Goal: Transaction & Acquisition: Purchase product/service

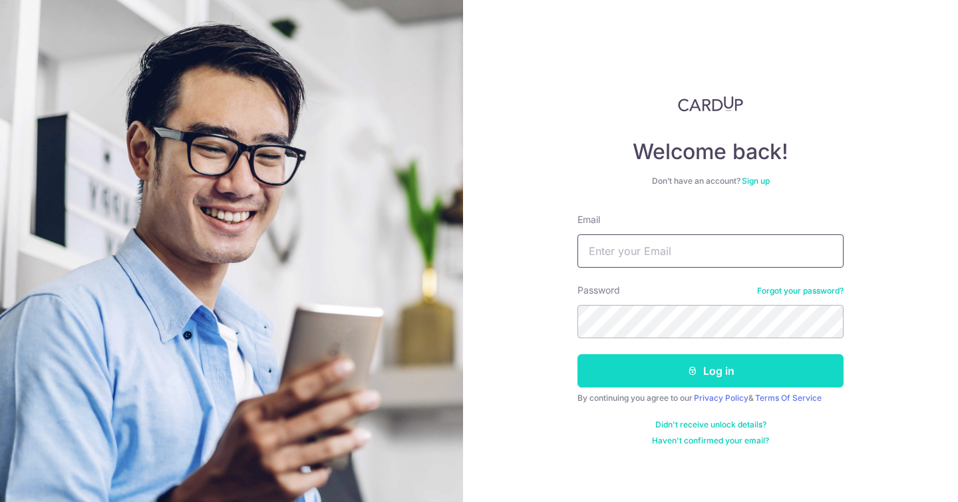
type input "[PERSON_NAME][EMAIL_ADDRESS][DOMAIN_NAME]"
click at [691, 371] on icon "submit" at bounding box center [692, 370] width 11 height 11
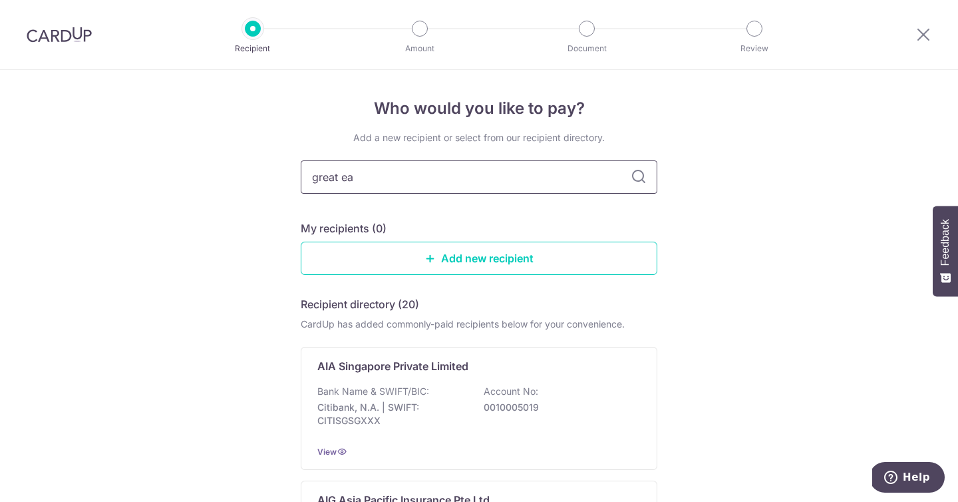
type input "great eas"
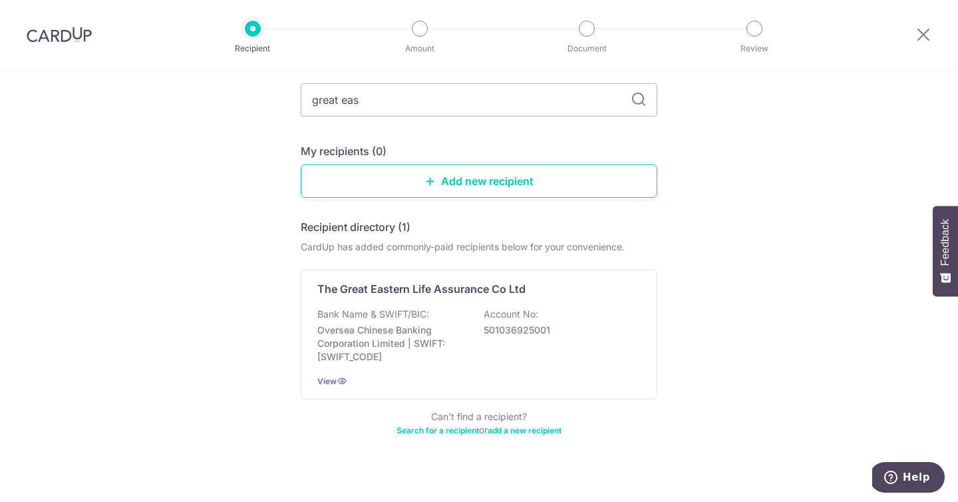
scroll to position [91, 0]
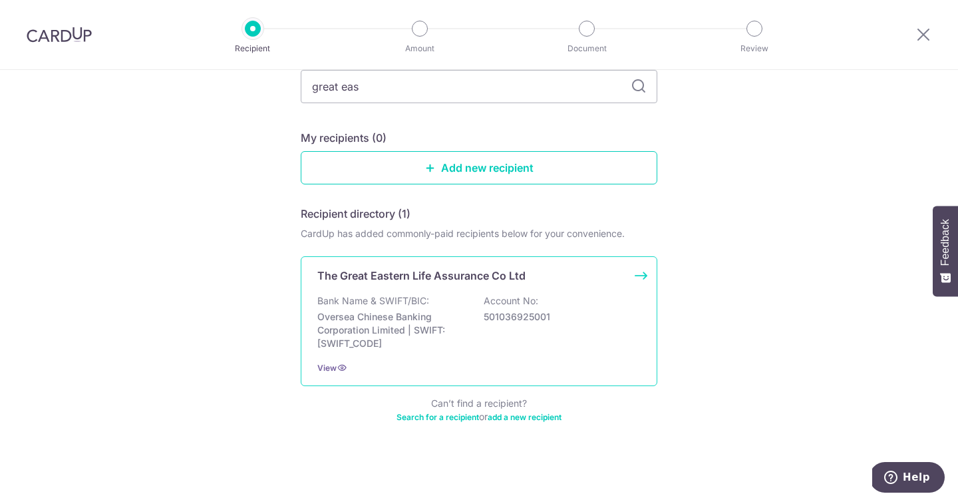
click at [550, 329] on div "Bank Name & SWIFT/BIC: Oversea Chinese Banking Corporation Limited | SWIFT: OCB…" at bounding box center [478, 322] width 323 height 56
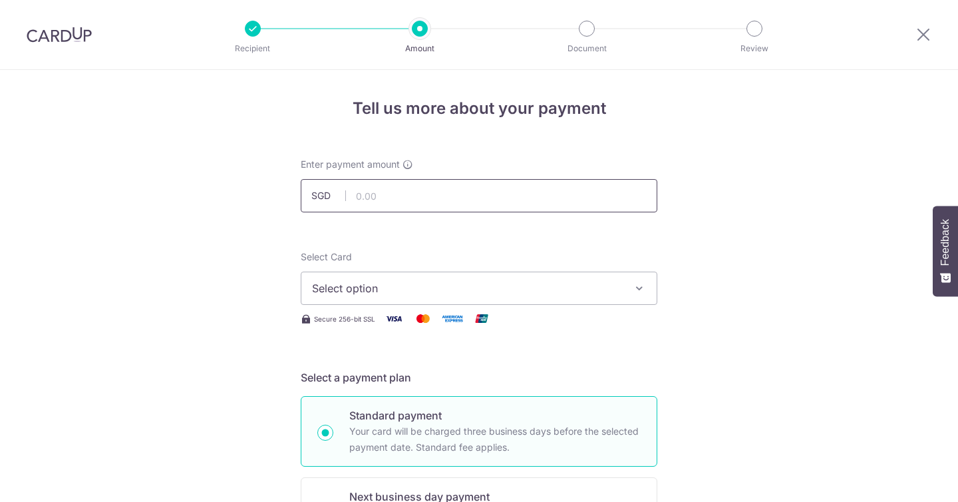
click at [514, 186] on input "text" at bounding box center [479, 195] width 357 height 33
paste input "362.03"
type input "362.03"
click at [339, 290] on span "Select option" at bounding box center [467, 288] width 310 height 16
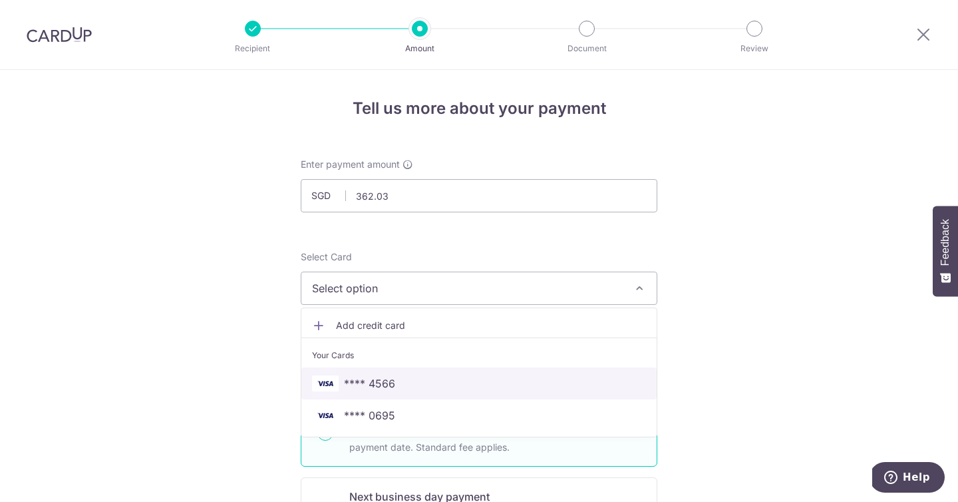
click at [343, 383] on span "**** 4566" at bounding box center [479, 383] width 334 height 16
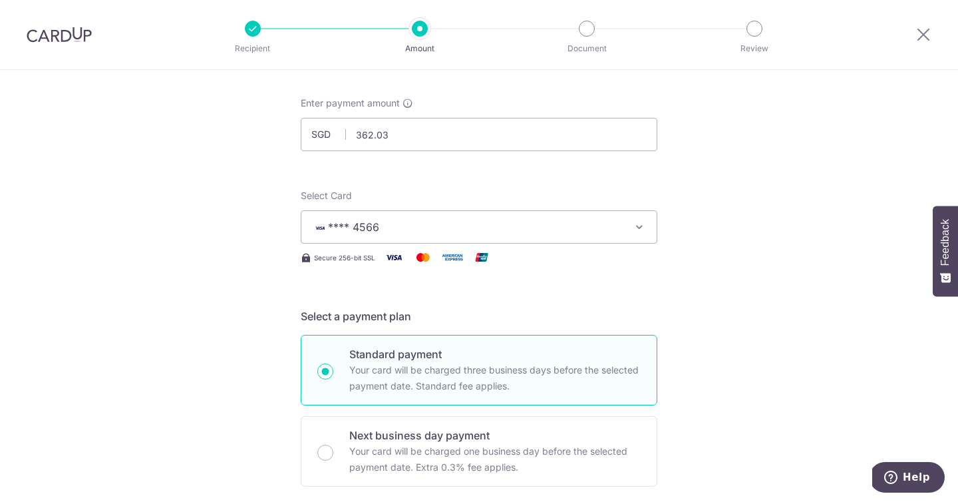
scroll to position [62, 0]
click at [923, 35] on icon at bounding box center [924, 34] width 16 height 17
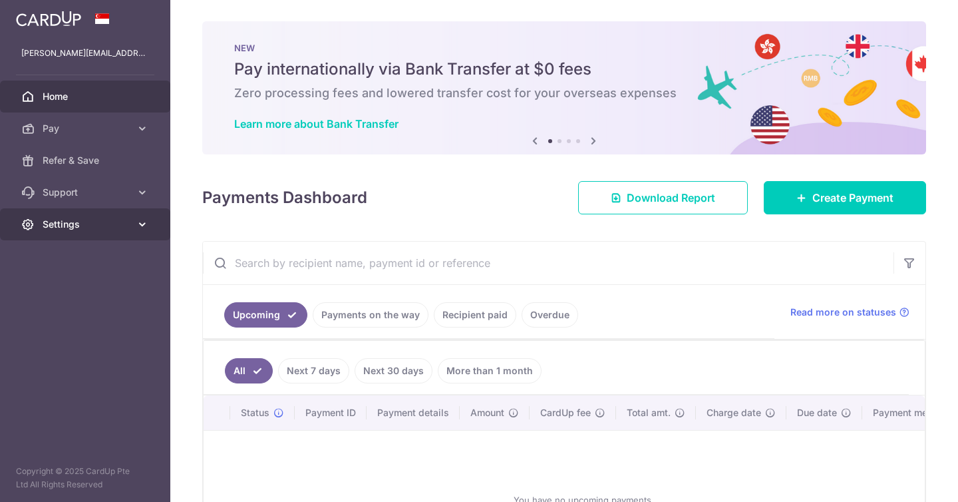
click at [53, 220] on span "Settings" at bounding box center [87, 224] width 88 height 13
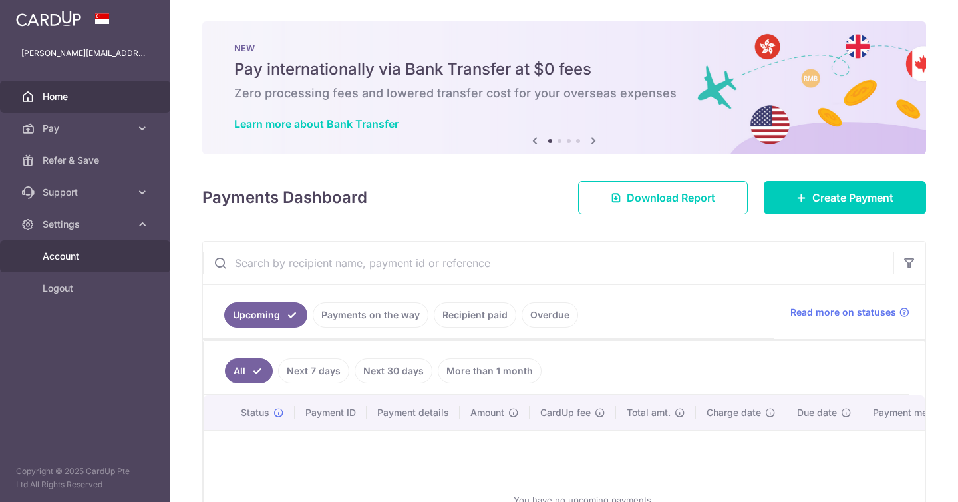
click at [73, 252] on span "Account" at bounding box center [87, 256] width 88 height 13
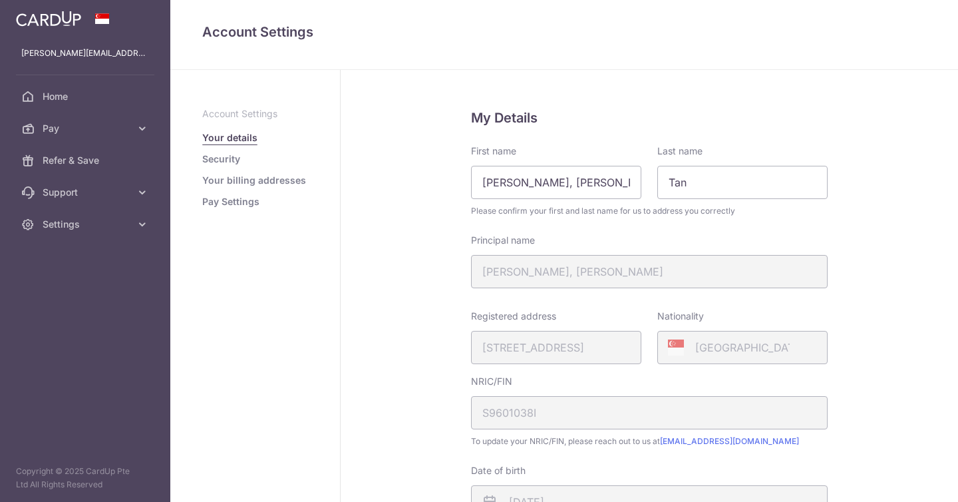
click at [284, 180] on link "Your billing addresses" at bounding box center [254, 180] width 104 height 13
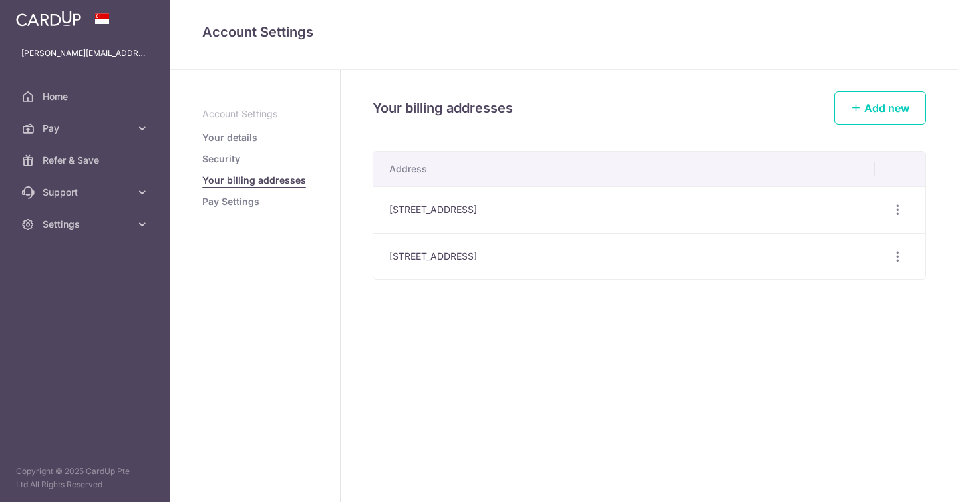
click at [230, 164] on link "Security" at bounding box center [221, 158] width 38 height 13
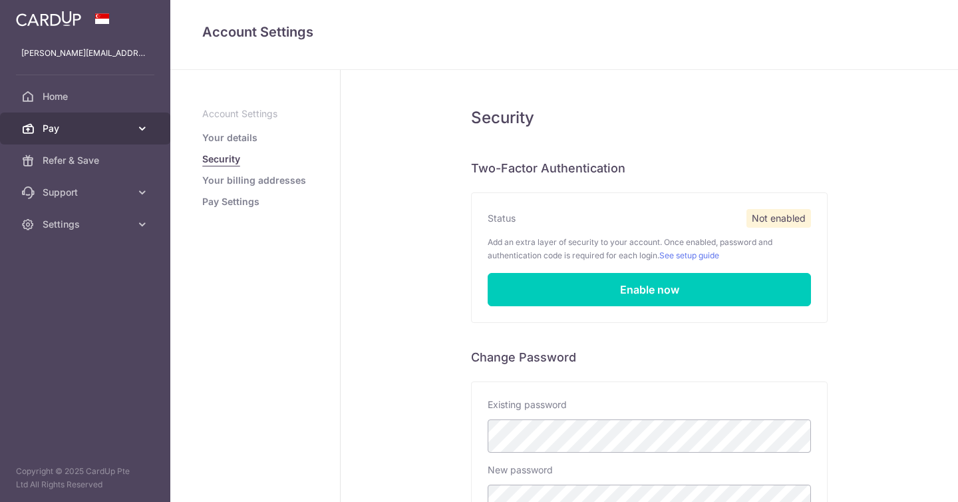
click at [83, 136] on link "Pay" at bounding box center [85, 128] width 170 height 32
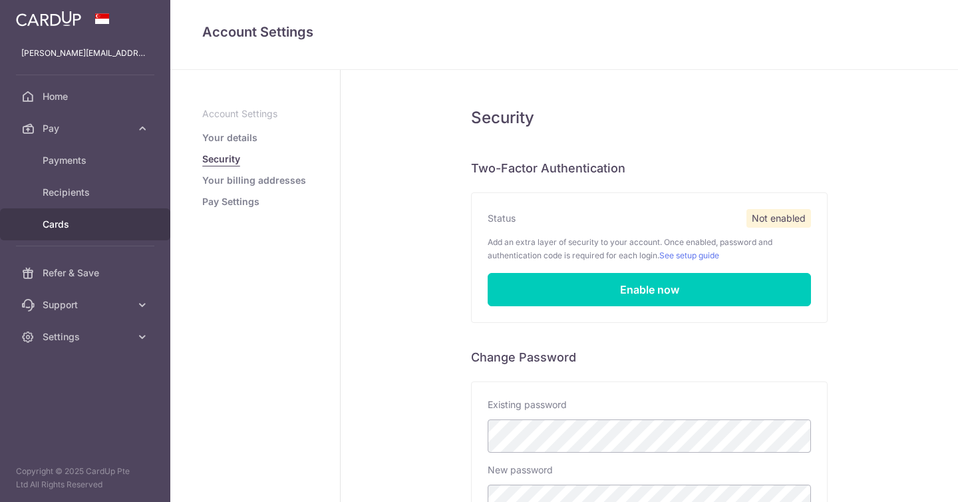
click at [81, 214] on link "Cards" at bounding box center [85, 224] width 170 height 32
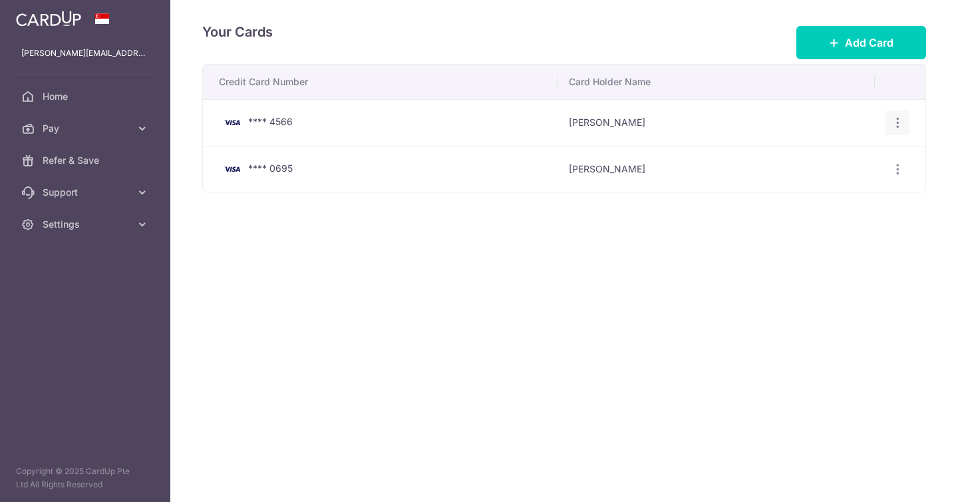
click at [906, 124] on div "View/Edit Delete" at bounding box center [898, 122] width 25 height 25
click at [898, 120] on icon "button" at bounding box center [898, 123] width 14 height 14
click at [880, 162] on span "View/Edit" at bounding box center [853, 160] width 91 height 16
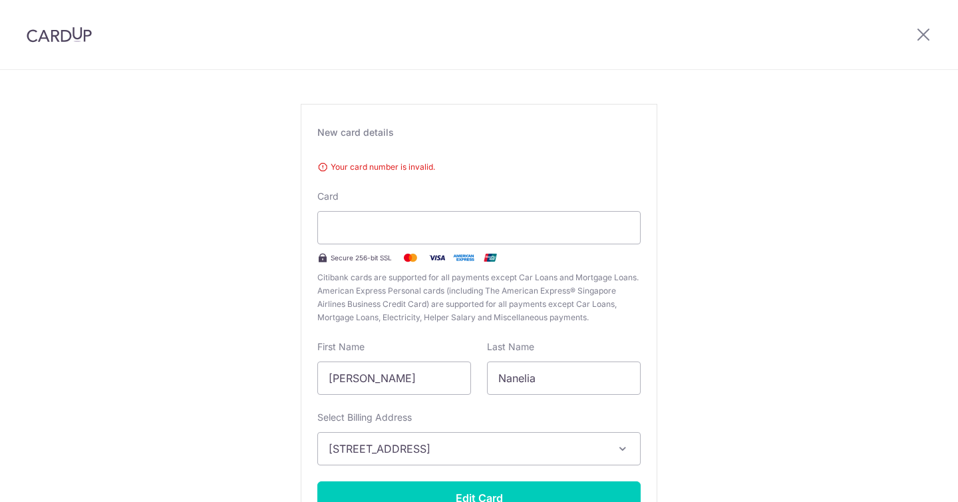
scroll to position [56, 0]
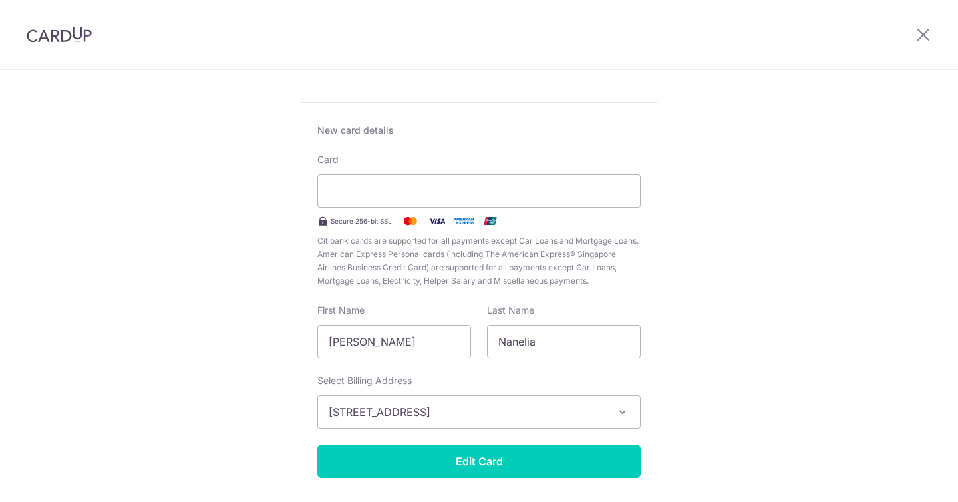
click at [687, 293] on div "Edit card ending with 4566 New card details Your card number is invalid. Card S…" at bounding box center [479, 293] width 958 height 559
click at [819, 178] on div "Edit card ending with 4566 New card details Your card number is invalid. Card S…" at bounding box center [479, 293] width 958 height 559
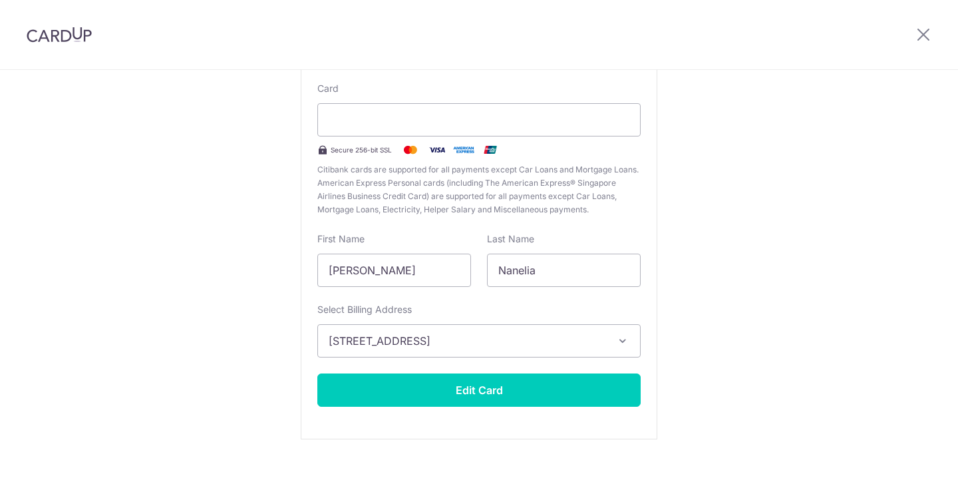
click at [596, 341] on span "[STREET_ADDRESS]" at bounding box center [467, 341] width 277 height 16
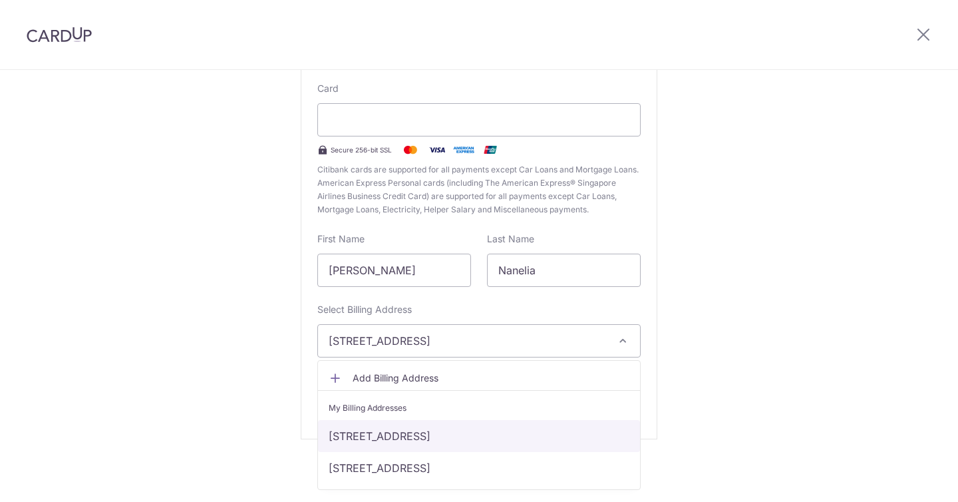
click at [577, 437] on link "7 Upper Aljunied Lane, #12-65, Singapore, Singapore, Singapore-360007" at bounding box center [479, 436] width 322 height 32
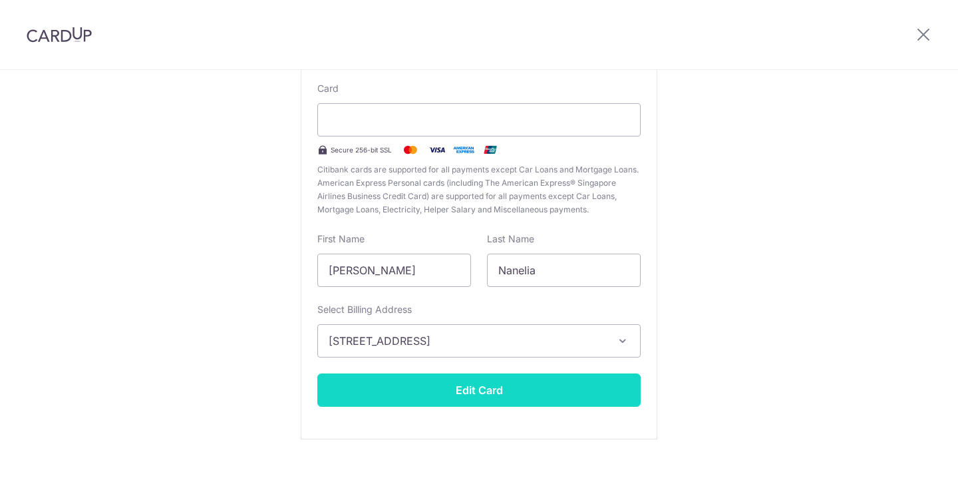
click at [567, 395] on button "Edit Card" at bounding box center [478, 389] width 323 height 33
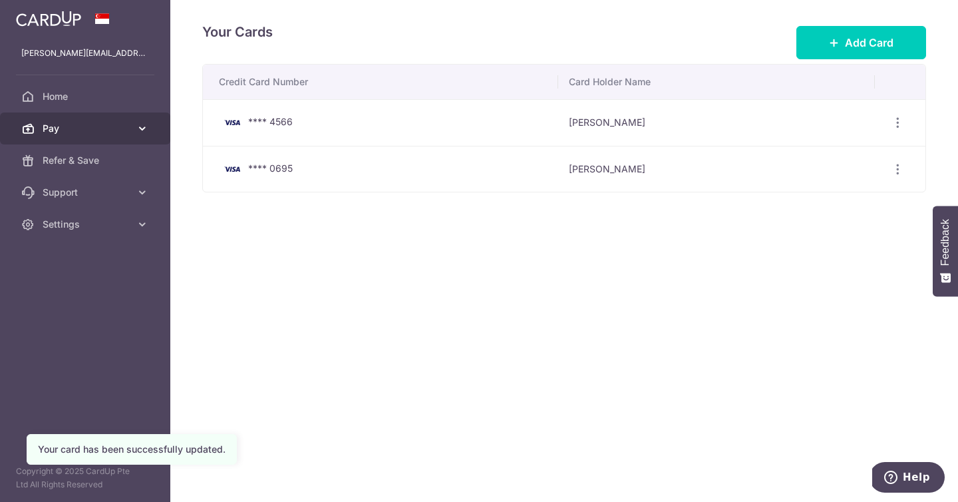
click at [89, 120] on link "Pay" at bounding box center [85, 128] width 170 height 32
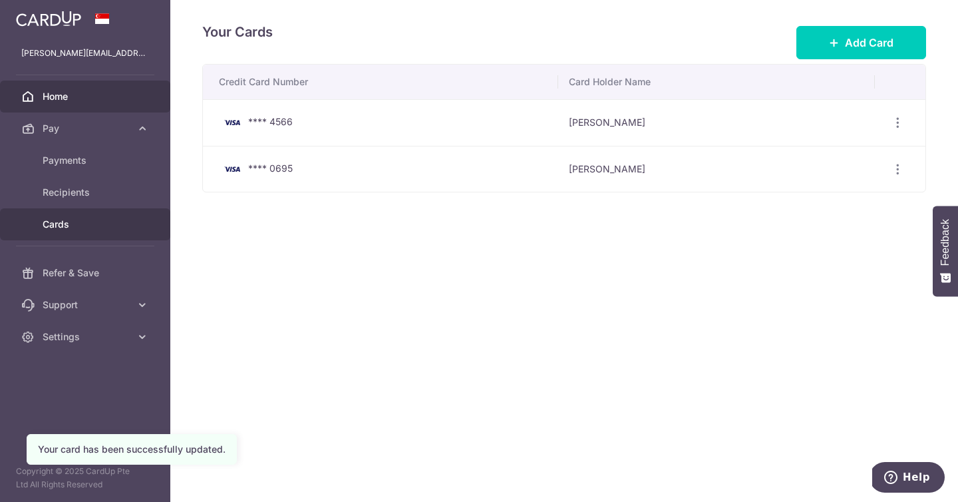
click at [79, 96] on span "Home" at bounding box center [87, 96] width 88 height 13
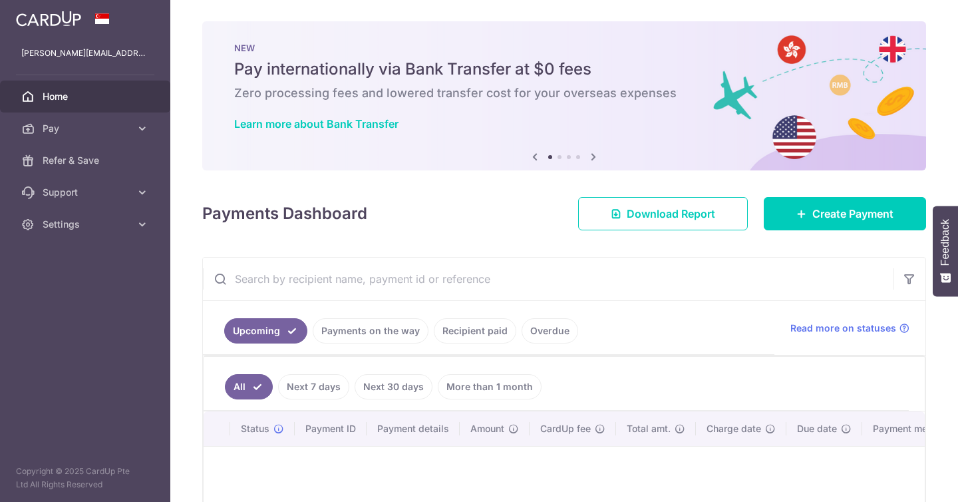
click at [840, 175] on div "× Pause Schedule Pause all future payments in this series Pause just this one p…" at bounding box center [564, 251] width 788 height 502
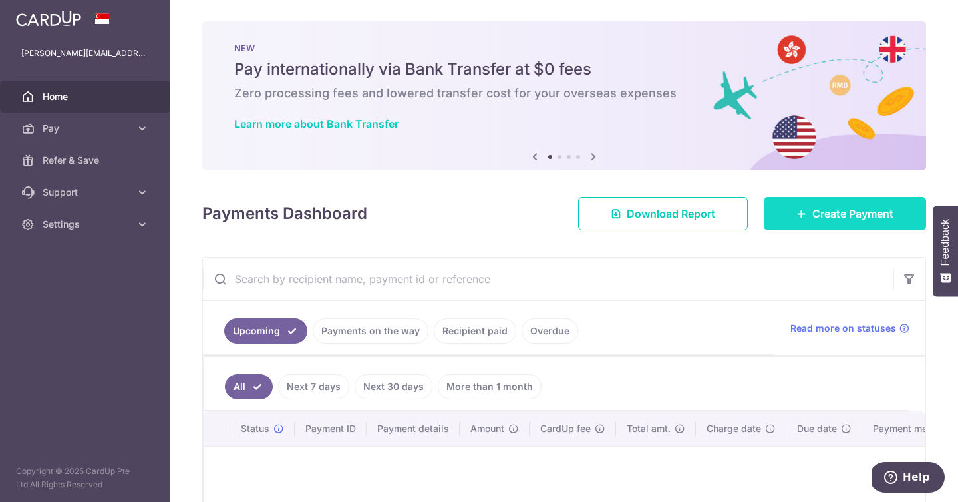
click at [840, 206] on span "Create Payment" at bounding box center [853, 214] width 81 height 16
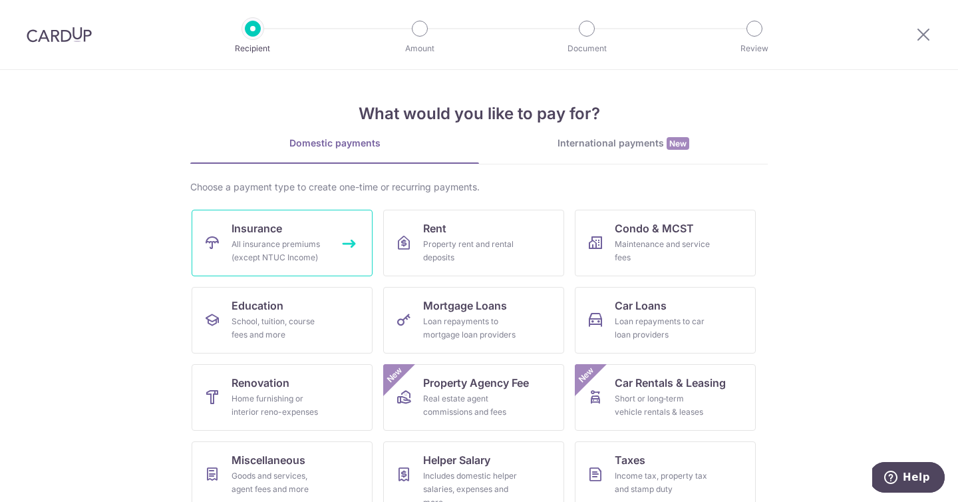
click at [325, 234] on link "Insurance All insurance premiums (except NTUC Income)" at bounding box center [282, 243] width 181 height 67
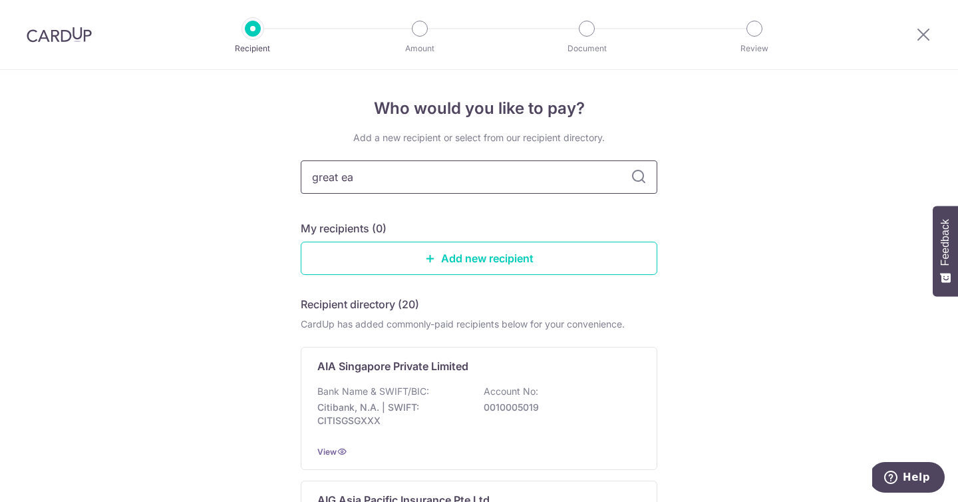
type input "great eas"
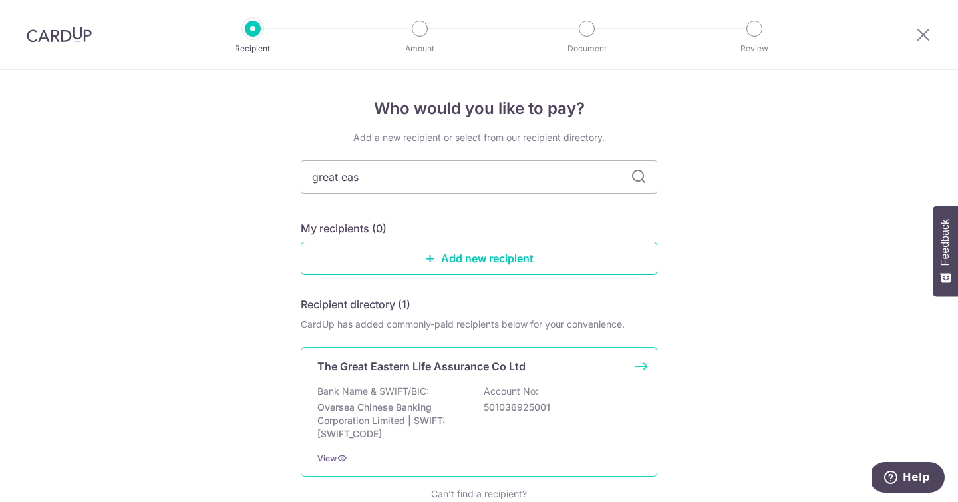
scroll to position [91, 0]
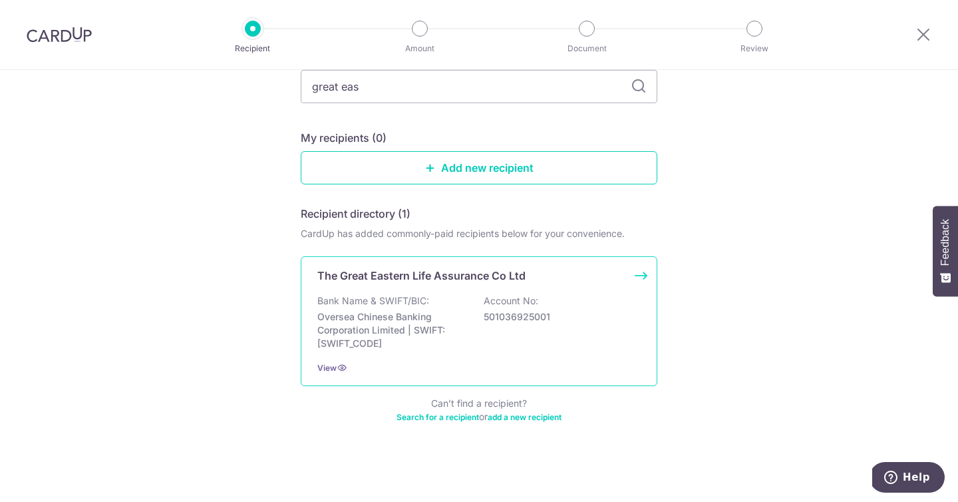
click at [574, 293] on div "The Great Eastern Life Assurance Co Ltd Bank Name & SWIFT/BIC: Oversea Chinese …" at bounding box center [479, 321] width 357 height 130
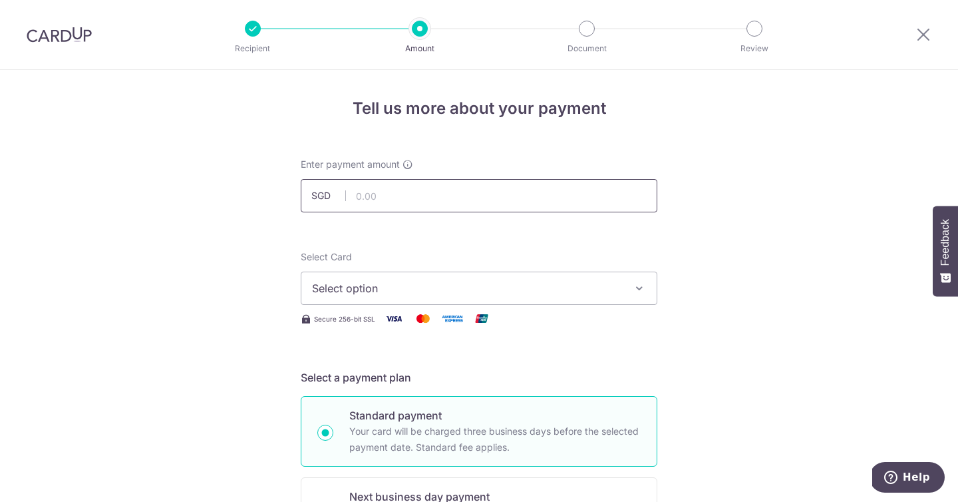
click at [526, 196] on input "text" at bounding box center [479, 195] width 357 height 33
paste input "362.03"
type input "362.03"
click at [504, 292] on span "Select option" at bounding box center [467, 288] width 310 height 16
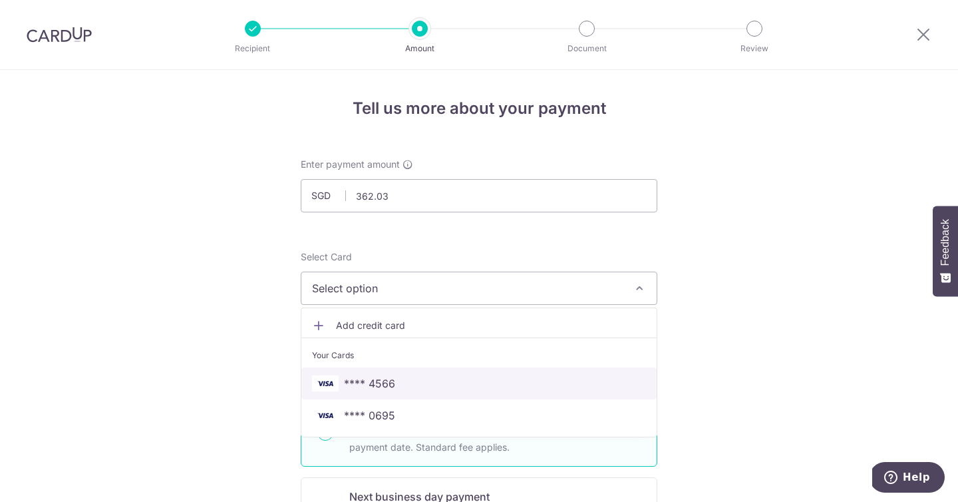
click at [498, 388] on span "**** 4566" at bounding box center [479, 383] width 334 height 16
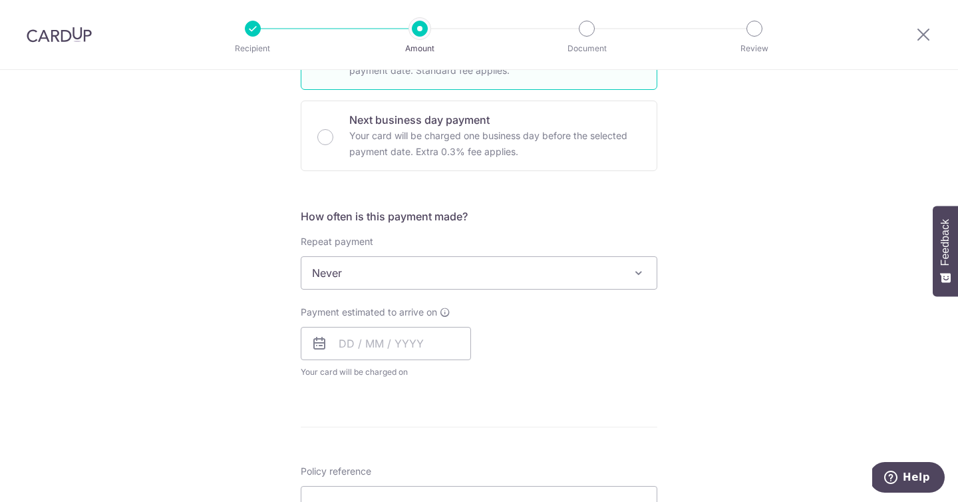
scroll to position [391, 0]
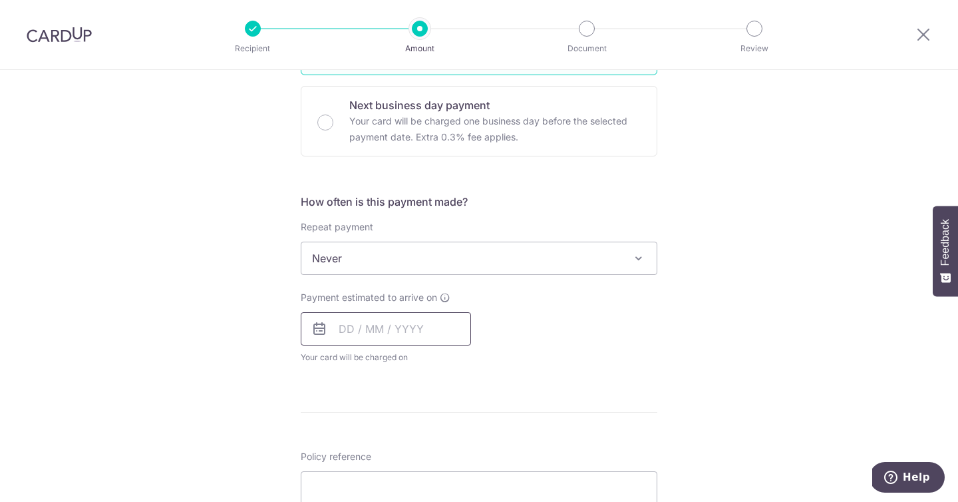
click at [346, 336] on input "text" at bounding box center [386, 328] width 170 height 33
click at [377, 468] on link "16" at bounding box center [381, 476] width 21 height 21
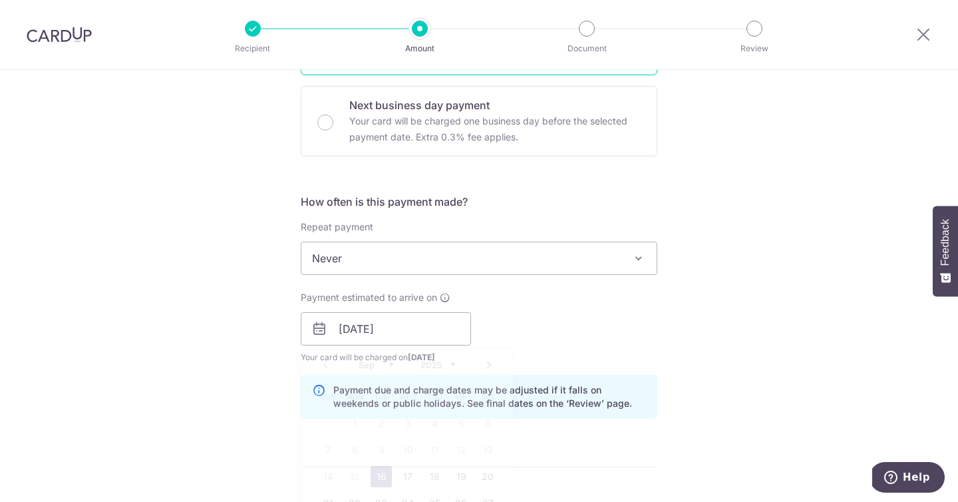
click at [378, 455] on form "Enter payment amount SGD 362.03 362.03 Select Card **** 4566 Add credit card Yo…" at bounding box center [479, 320] width 357 height 1108
click at [336, 326] on input "16/09/2025" at bounding box center [386, 328] width 170 height 33
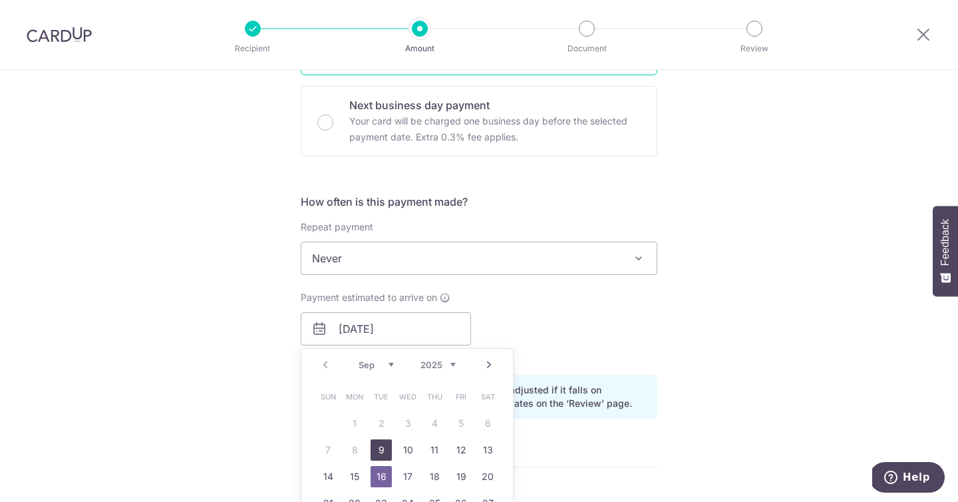
click at [376, 444] on link "9" at bounding box center [381, 449] width 21 height 21
type input "09/09/2025"
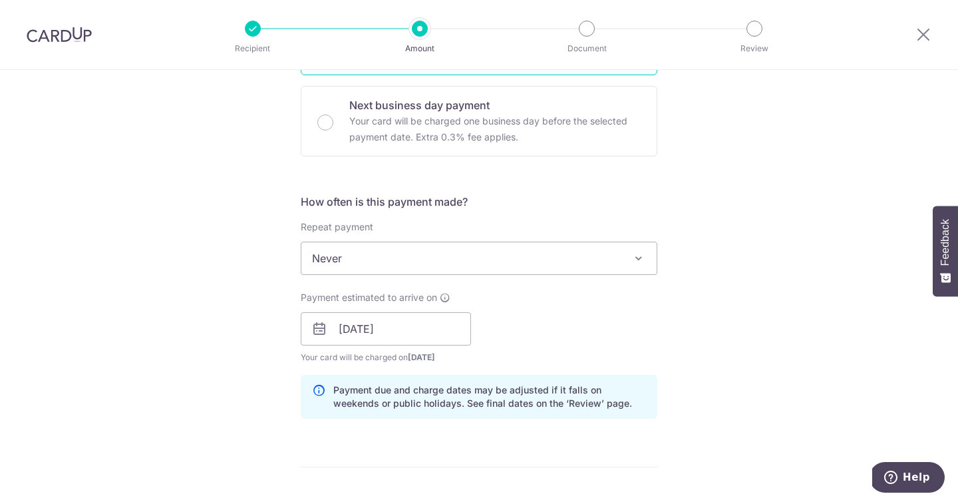
click at [493, 330] on div "Payment estimated to arrive on 09/09/2025 Prev Next Sep Oct Nov Dec 2025 2026 2…" at bounding box center [479, 327] width 373 height 73
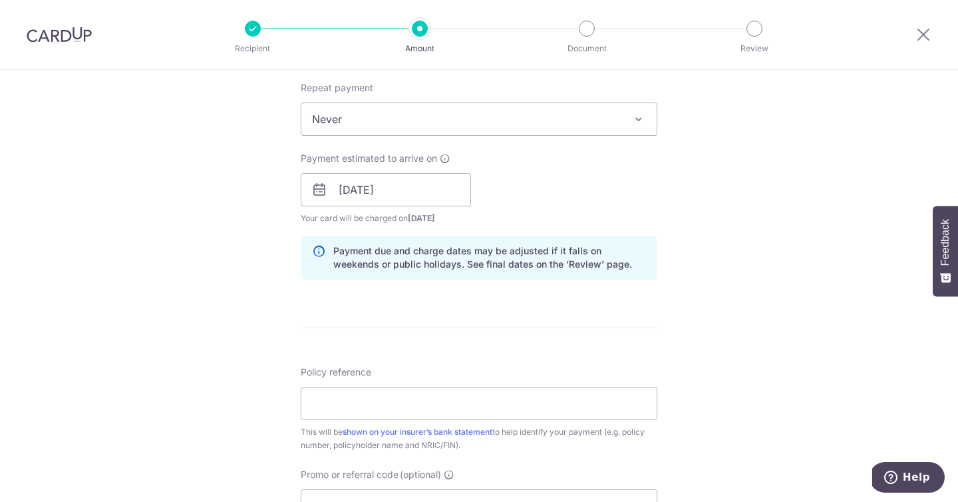
scroll to position [535, 0]
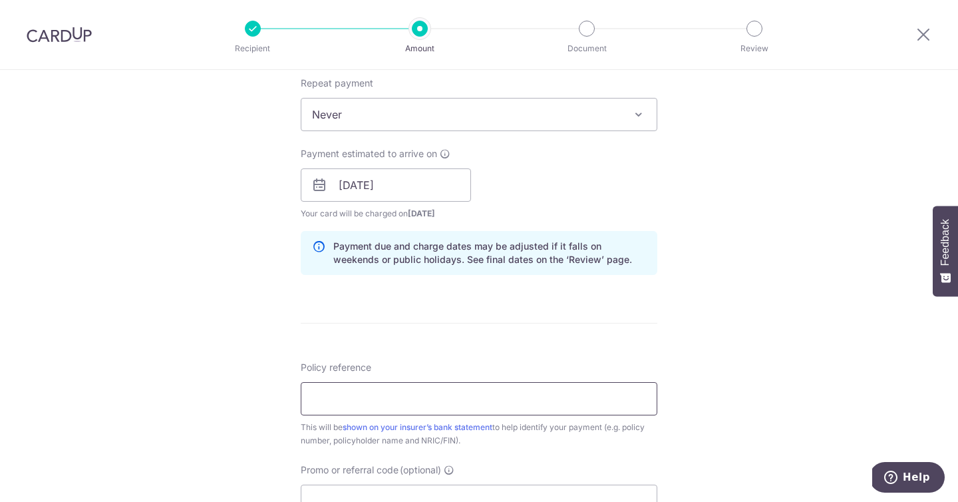
click at [482, 409] on input "Policy reference" at bounding box center [479, 398] width 357 height 33
paste input "0089329664"
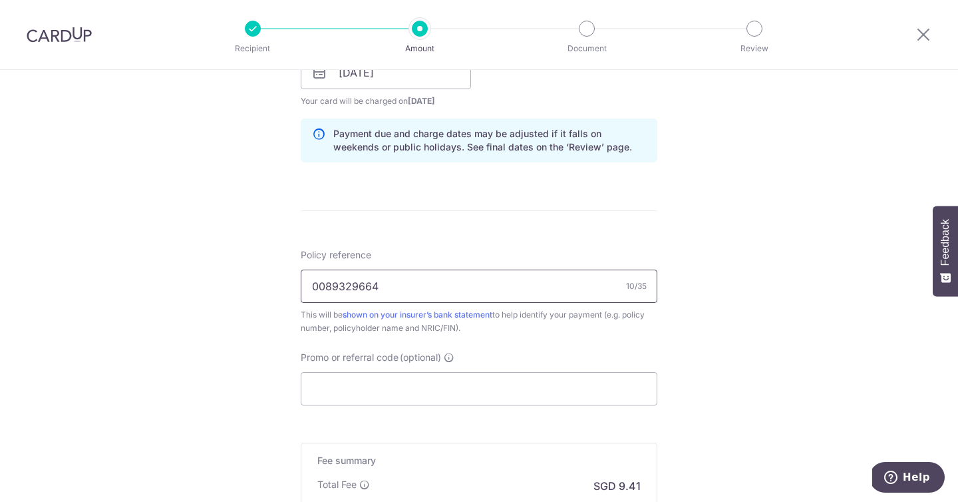
scroll to position [655, 0]
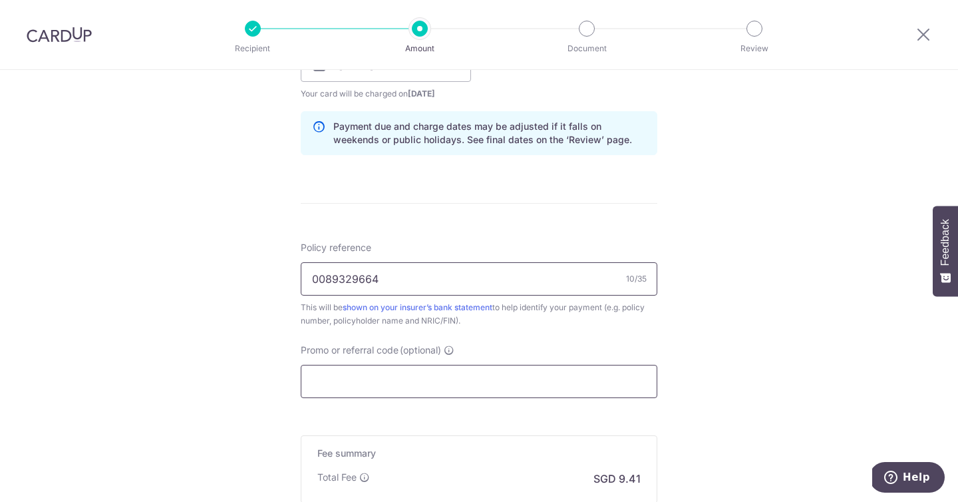
type input "0089329664"
click at [414, 388] on input "Promo or referral code (optional)" at bounding box center [479, 381] width 357 height 33
click at [482, 377] on input "Promo or referral code (optional)" at bounding box center [479, 381] width 357 height 33
paste input "OFF225"
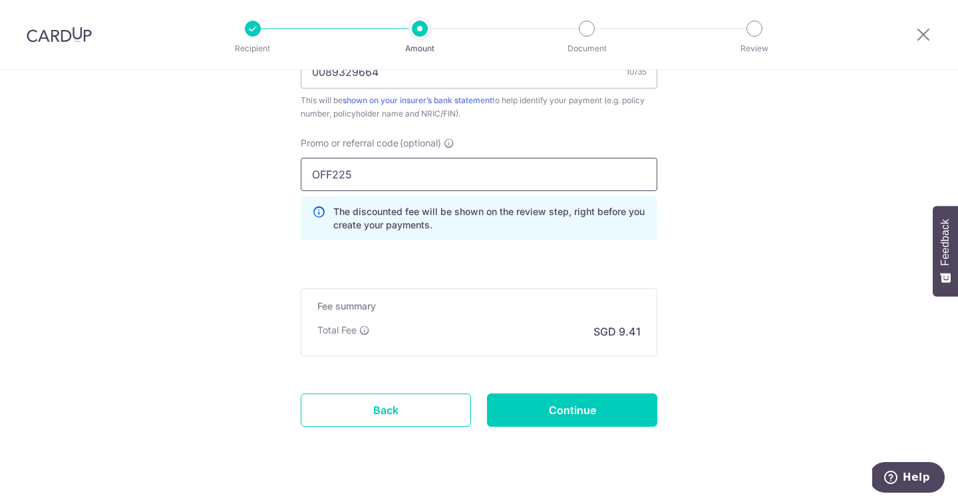
scroll to position [862, 0]
type input "OFF225"
click at [516, 400] on input "Continue" at bounding box center [572, 409] width 170 height 33
type input "Create Schedule"
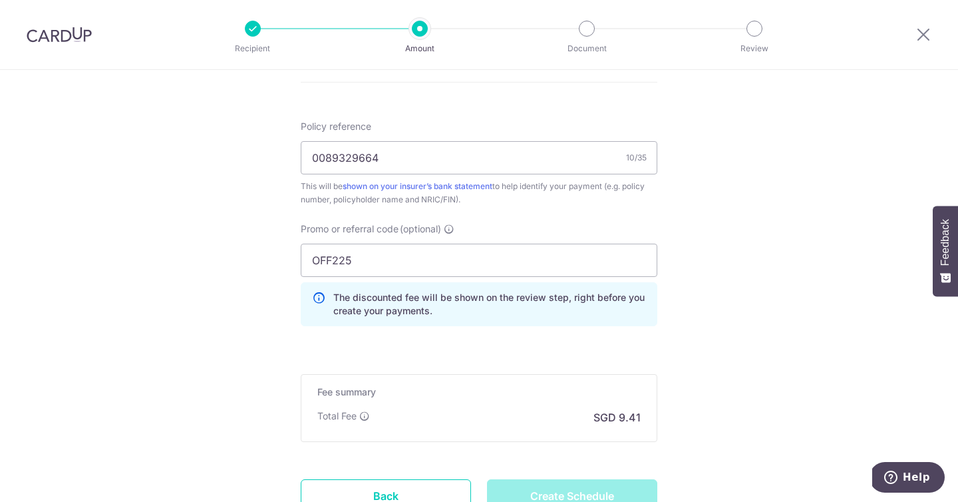
scroll to position [773, 0]
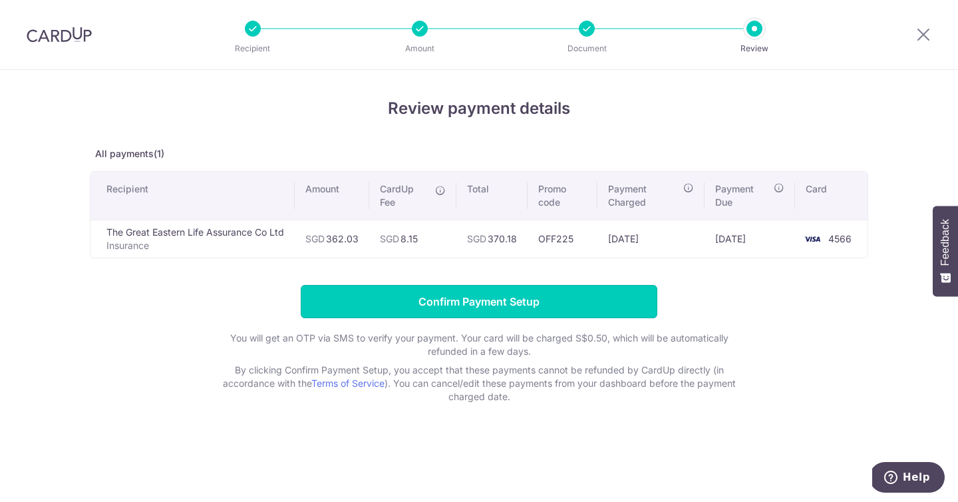
click at [524, 311] on input "Confirm Payment Setup" at bounding box center [479, 301] width 357 height 33
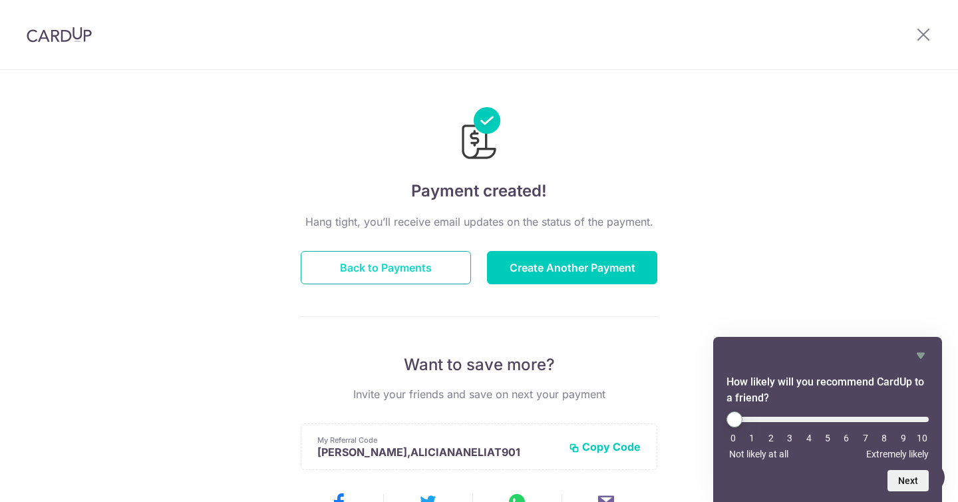
click at [437, 264] on button "Back to Payments" at bounding box center [386, 267] width 170 height 33
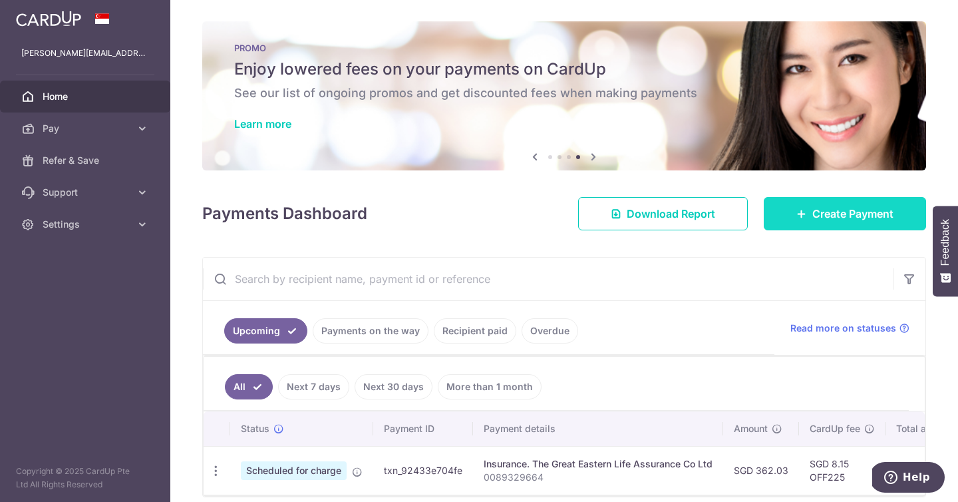
click at [872, 197] on link "Create Payment" at bounding box center [845, 213] width 162 height 33
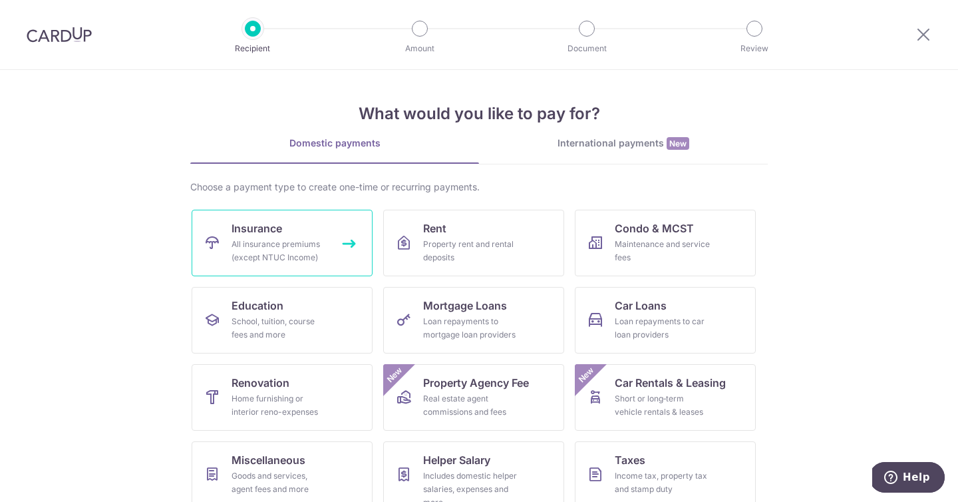
click at [256, 224] on span "Insurance" at bounding box center [257, 228] width 51 height 16
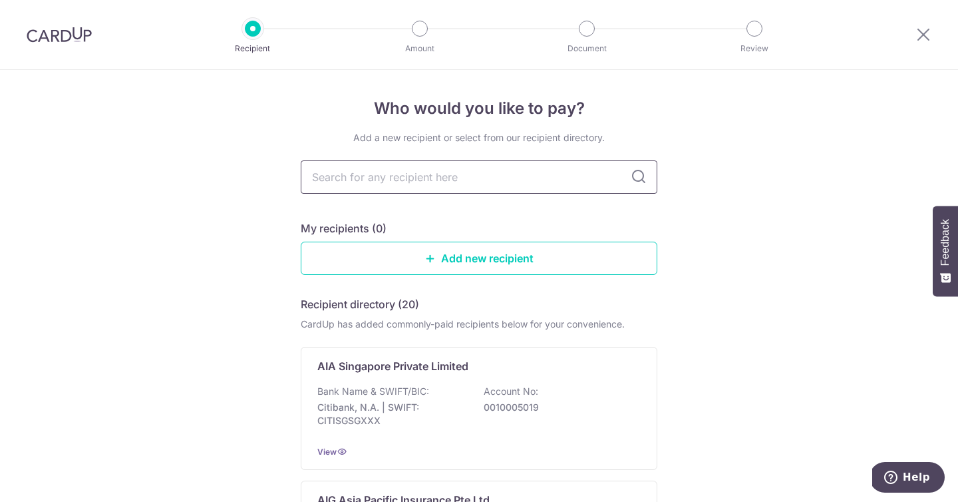
click at [534, 170] on input "text" at bounding box center [479, 176] width 357 height 33
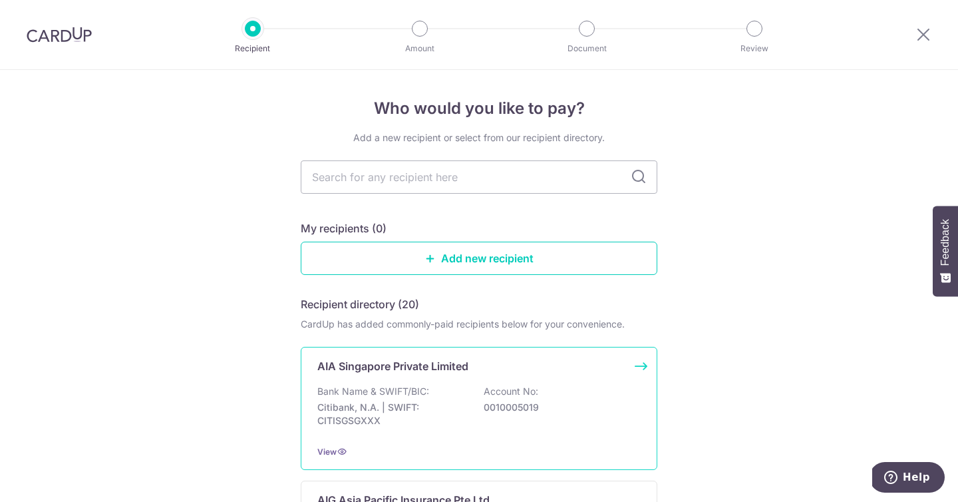
click at [452, 417] on p "Citibank, N.A. | SWIFT: CITISGSGXXX" at bounding box center [391, 414] width 149 height 27
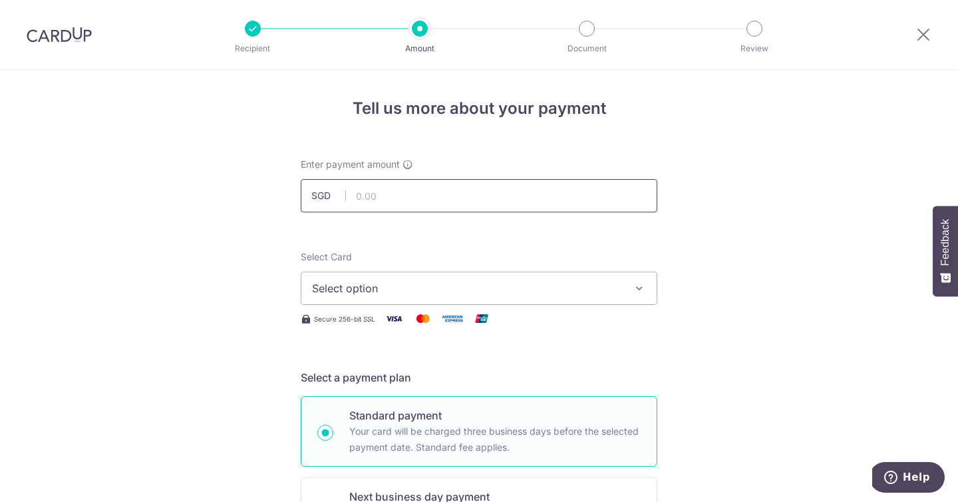
click at [429, 188] on input "text" at bounding box center [479, 195] width 357 height 33
paste input "385.23"
type input "385.23"
click at [378, 291] on span "Select option" at bounding box center [467, 288] width 310 height 16
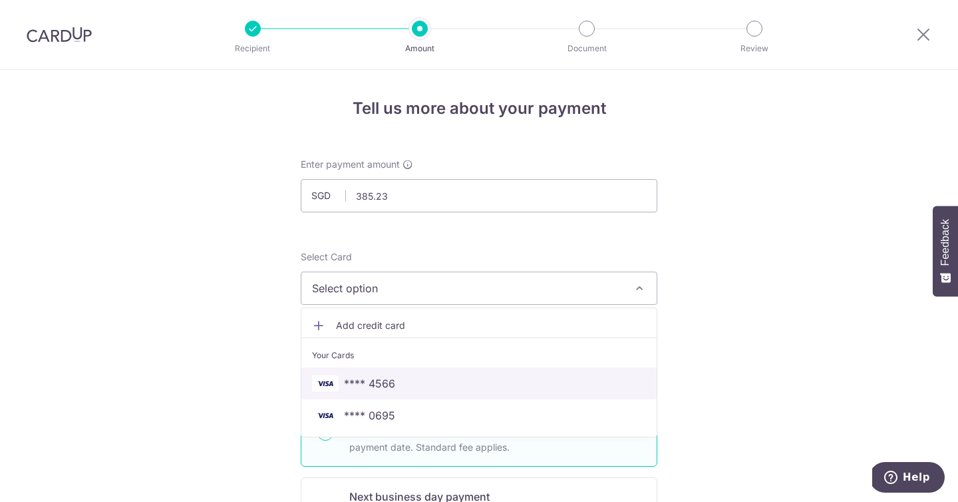
click at [381, 376] on span "**** 4566" at bounding box center [369, 383] width 51 height 16
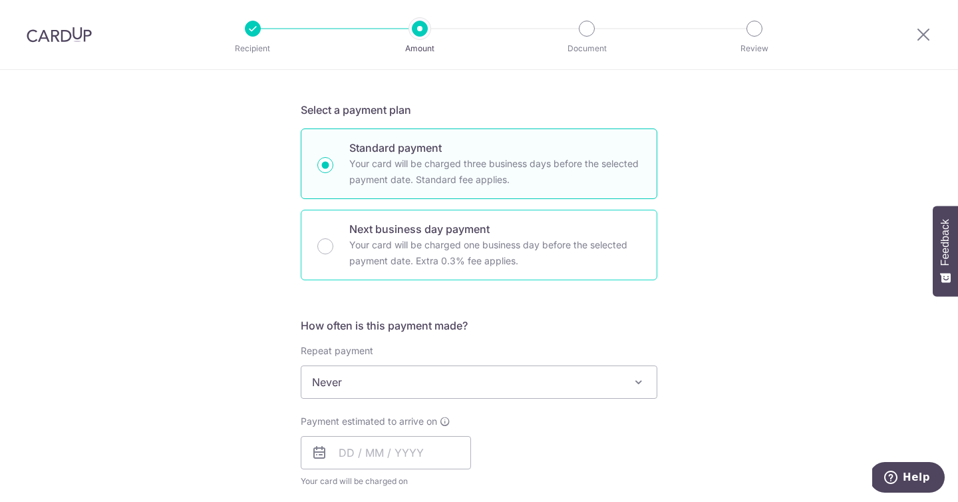
scroll to position [268, 0]
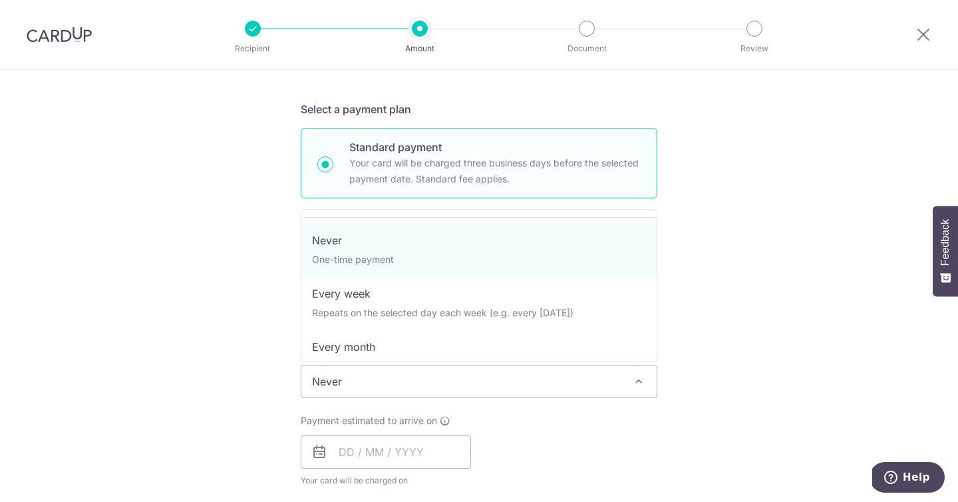
click at [363, 391] on span "Never" at bounding box center [478, 381] width 355 height 32
click at [272, 362] on div "Tell us more about your payment Enter payment amount SGD 385.23 385.23 Select C…" at bounding box center [479, 404] width 958 height 1204
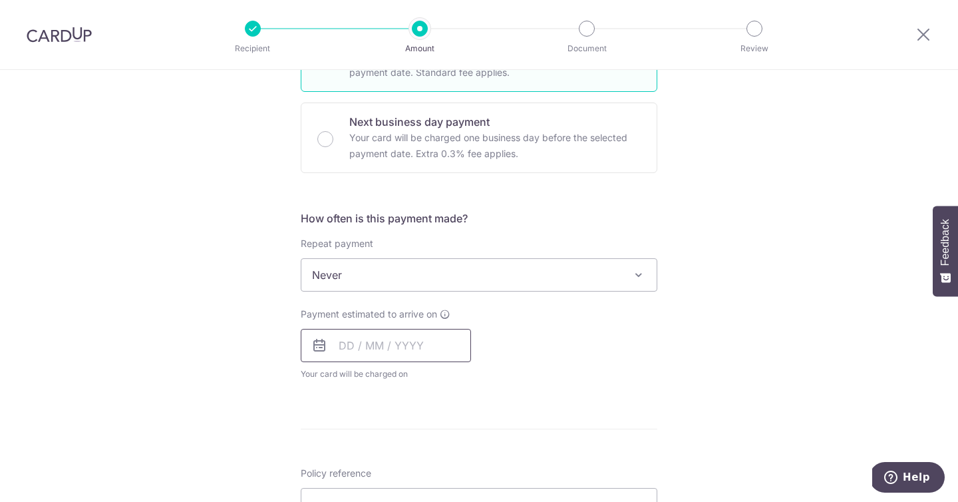
scroll to position [375, 0]
click at [345, 355] on input "text" at bounding box center [386, 344] width 170 height 33
click at [379, 469] on link "9" at bounding box center [381, 465] width 21 height 21
type input "[DATE]"
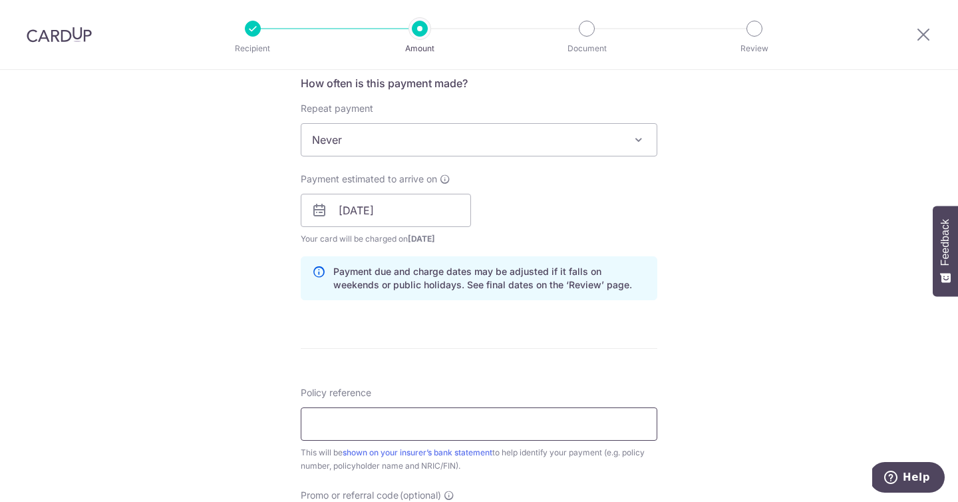
scroll to position [512, 0]
click at [377, 415] on input "Policy reference" at bounding box center [479, 421] width 357 height 33
paste input "P564647394"
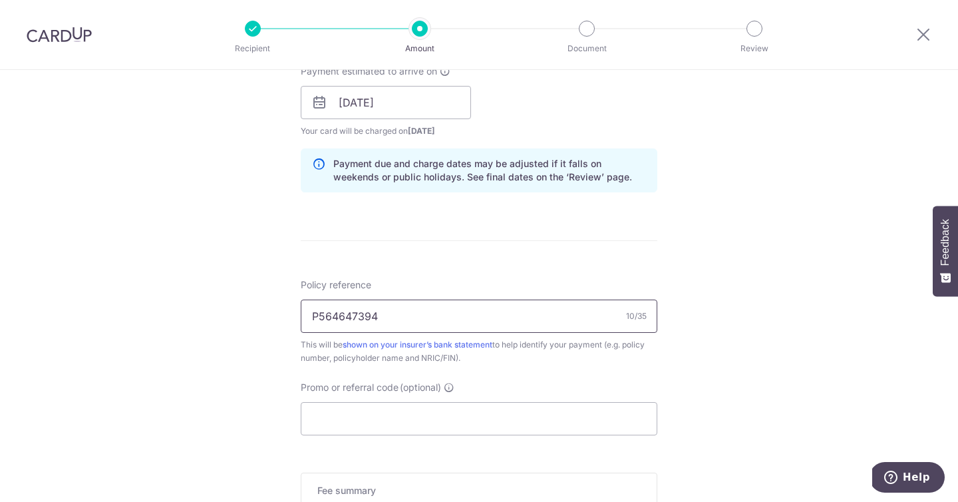
scroll to position [619, 0]
type input "P564647394"
click at [377, 415] on input "Promo or referral code (optional)" at bounding box center [479, 417] width 357 height 33
paste input "OFF225"
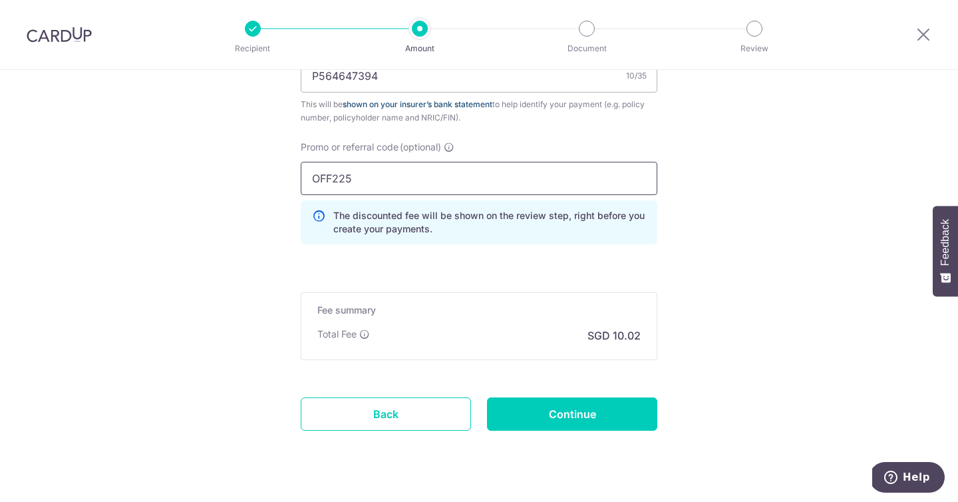
scroll to position [863, 0]
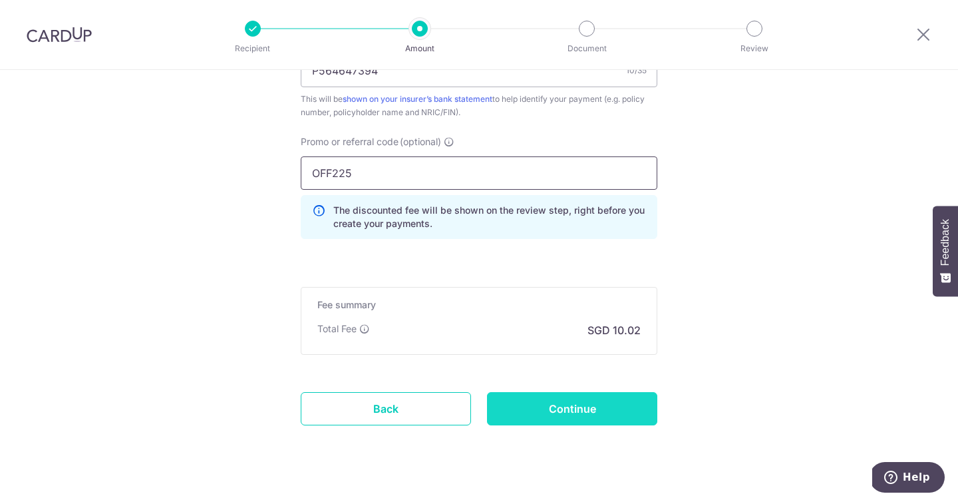
type input "OFF225"
click at [558, 403] on input "Continue" at bounding box center [572, 408] width 170 height 33
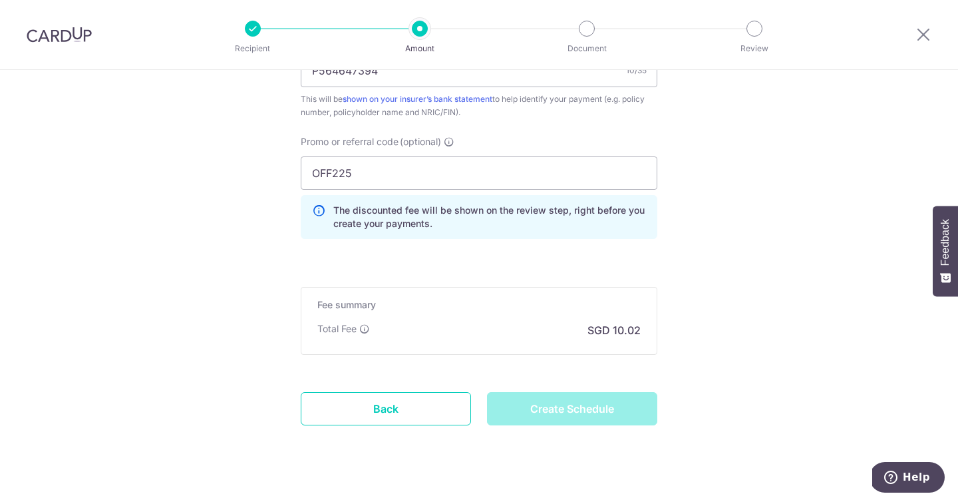
type input "Create Schedule"
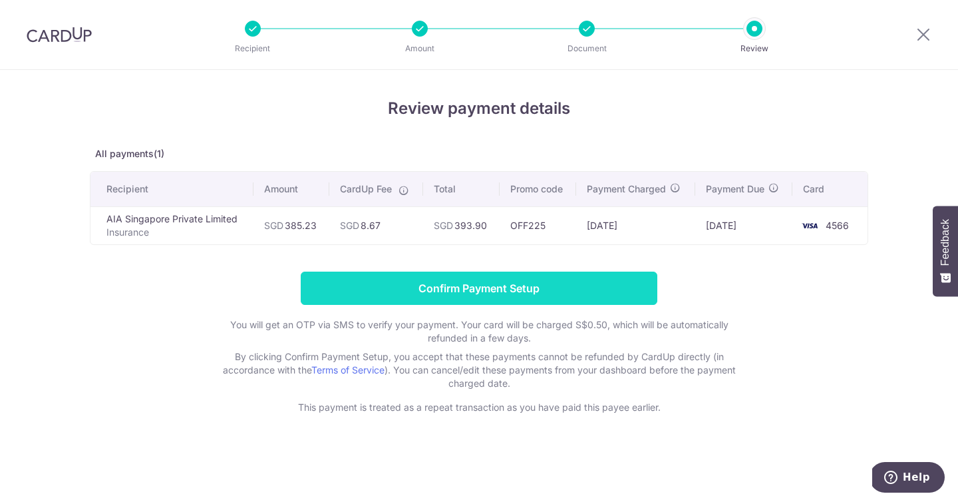
click at [539, 289] on input "Confirm Payment Setup" at bounding box center [479, 288] width 357 height 33
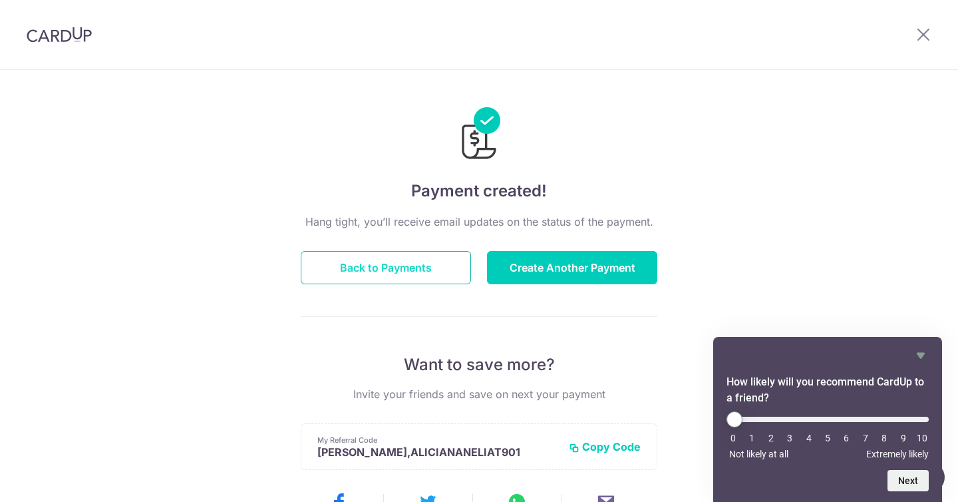
click at [400, 258] on button "Back to Payments" at bounding box center [386, 267] width 170 height 33
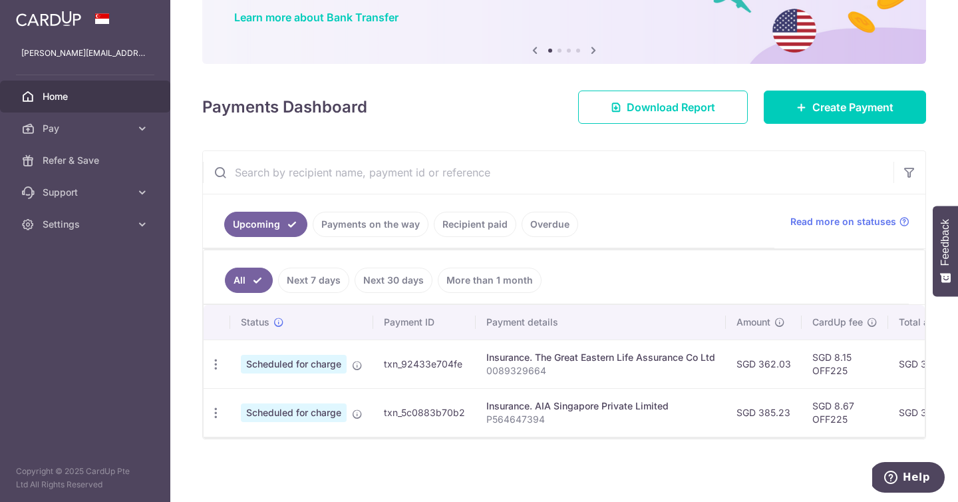
click at [455, 331] on th "Payment ID" at bounding box center [424, 322] width 102 height 35
